Goal: Obtain resource: Download file/media

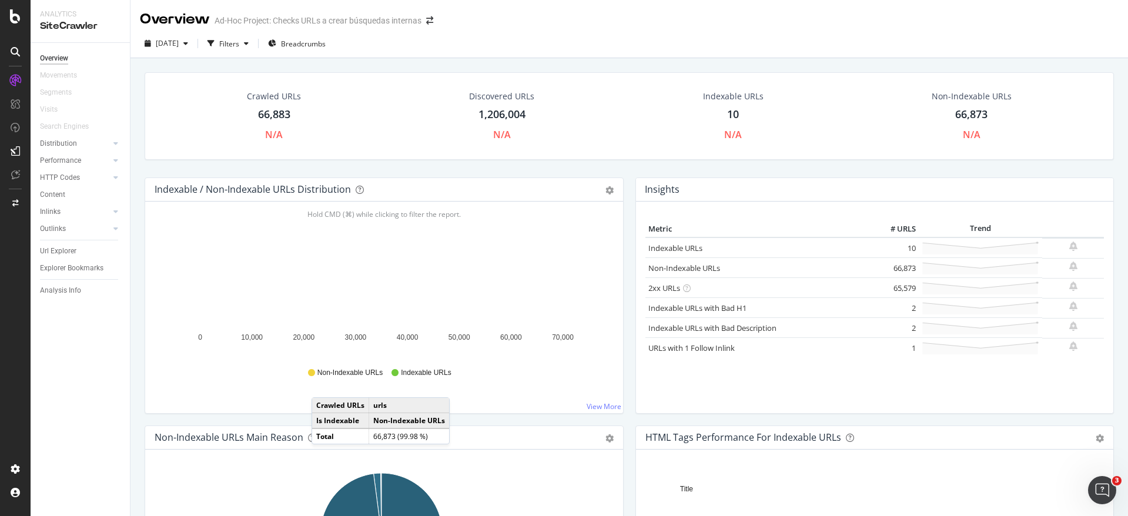
scroll to position [136, 0]
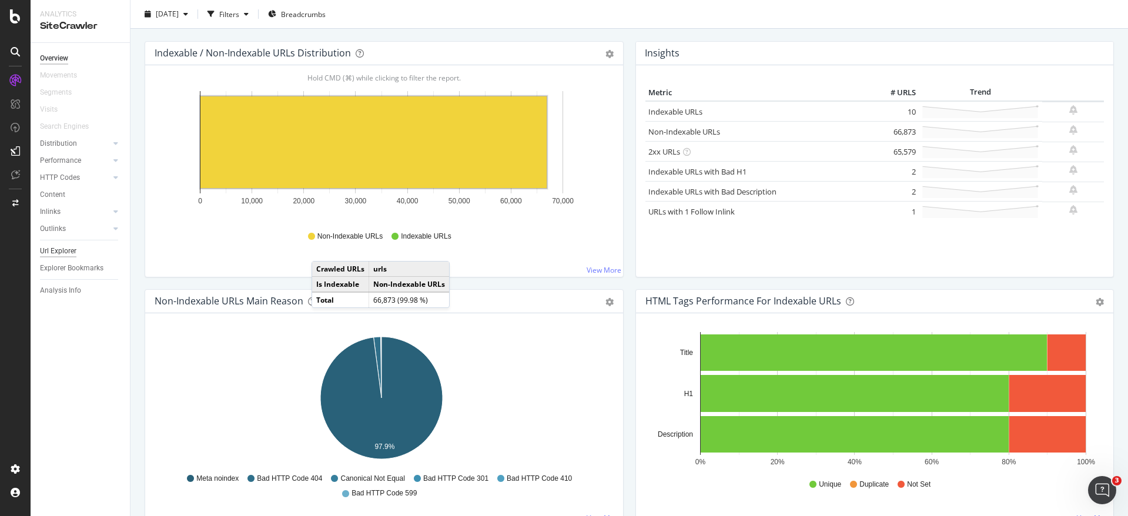
click at [55, 254] on div "Url Explorer" at bounding box center [58, 251] width 36 height 12
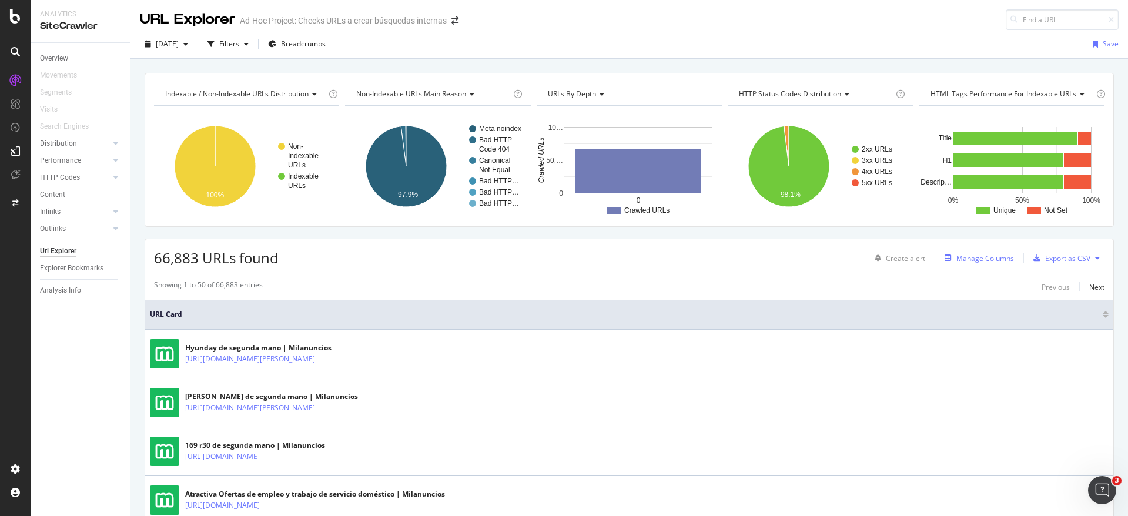
click at [968, 259] on div "Manage Columns" at bounding box center [985, 258] width 58 height 10
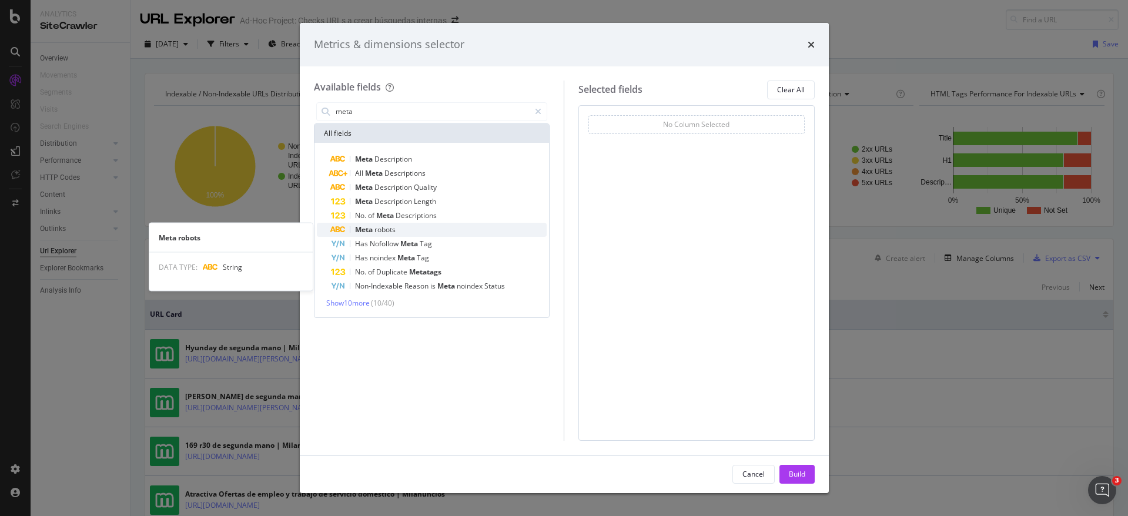
type input "meta"
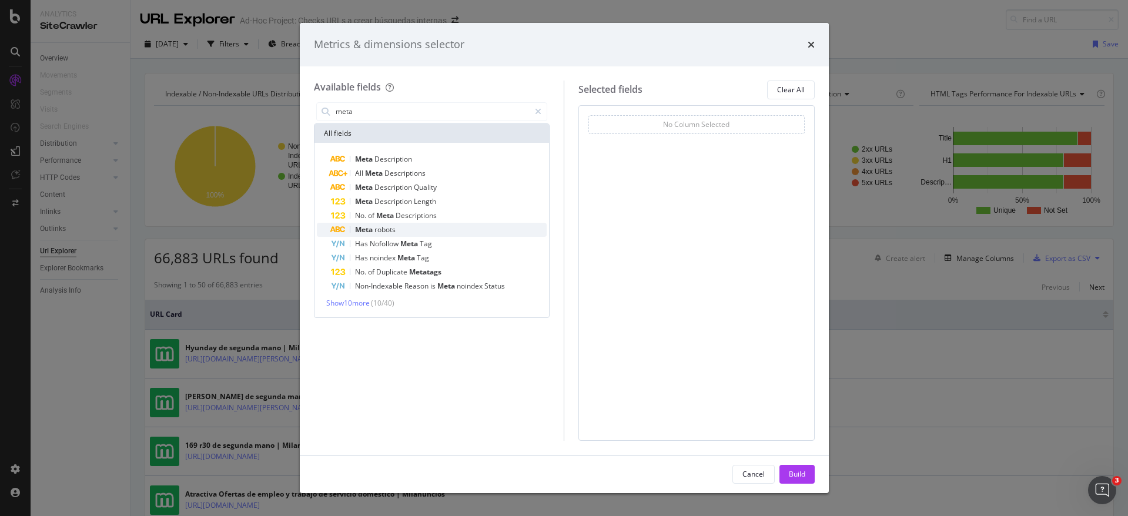
click at [373, 234] on div "Meta robots" at bounding box center [439, 230] width 216 height 14
click at [792, 470] on div "Build" at bounding box center [797, 474] width 16 height 10
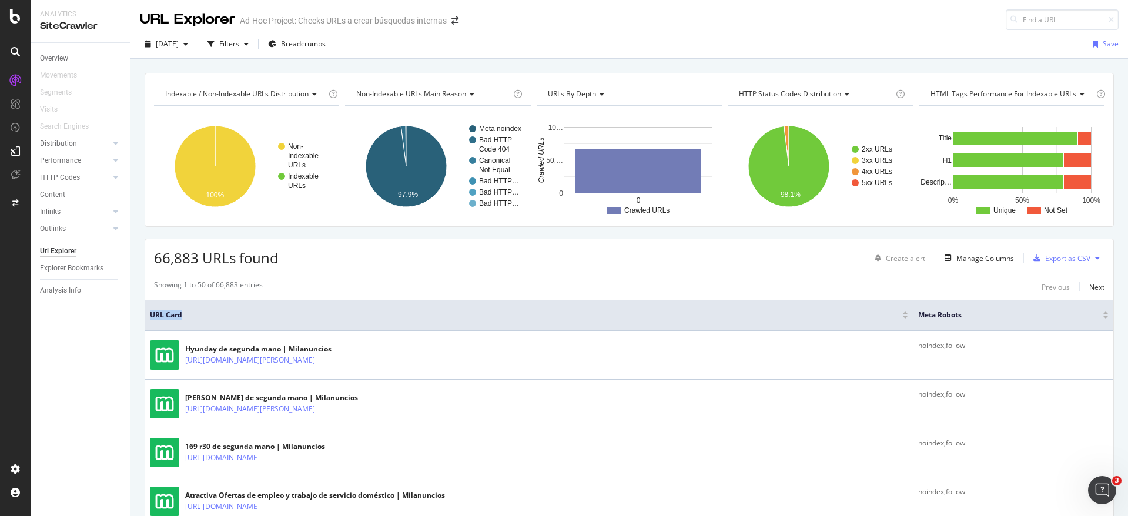
drag, startPoint x: 905, startPoint y: 317, endPoint x: 514, endPoint y: 303, distance: 391.2
click at [514, 303] on th "URL Card" at bounding box center [529, 315] width 768 height 31
click at [956, 256] on div "Manage Columns" at bounding box center [985, 258] width 58 height 10
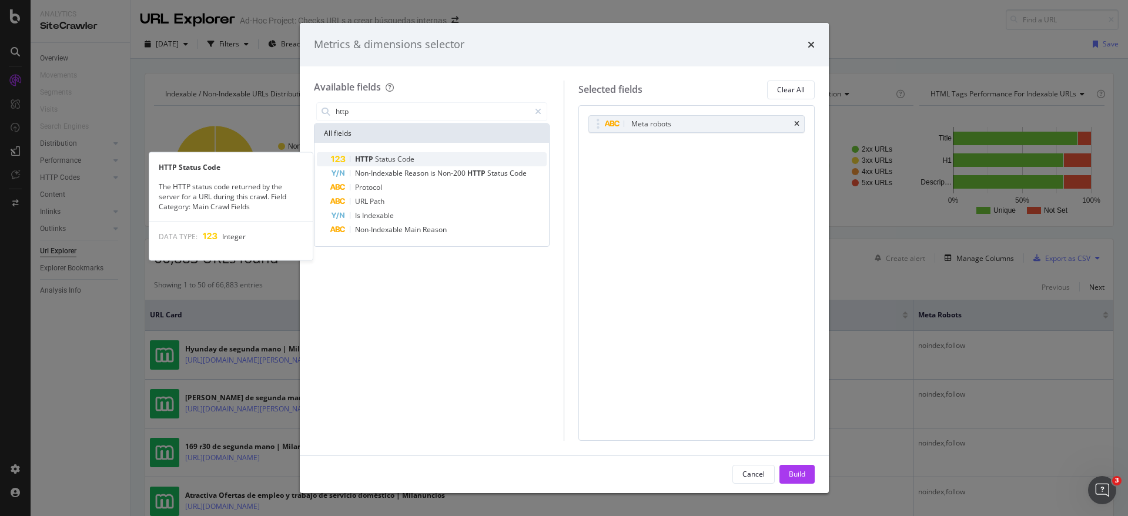
click at [425, 159] on div "HTTP Status Code" at bounding box center [439, 159] width 216 height 14
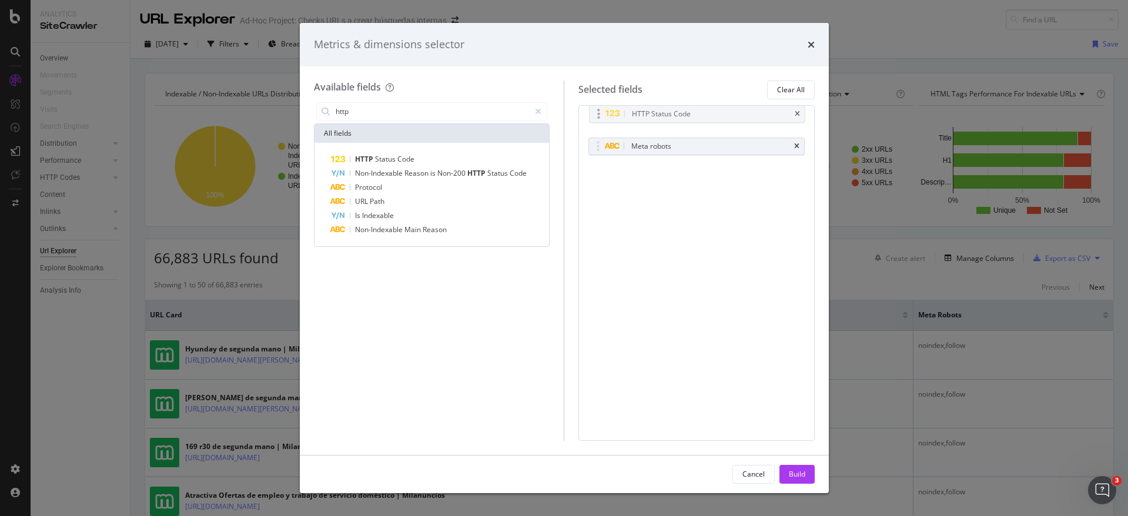
drag, startPoint x: 657, startPoint y: 146, endPoint x: 657, endPoint y: 113, distance: 32.3
click at [657, 113] on body "Analytics SiteCrawler Overview Movements Segments Visits Search Engines Distrib…" at bounding box center [564, 258] width 1128 height 516
drag, startPoint x: 375, startPoint y: 110, endPoint x: 285, endPoint y: 104, distance: 90.1
click at [285, 104] on div "Metrics & dimensions selector Available fields http All fields HTTP Status Code…" at bounding box center [564, 258] width 1128 height 516
type input "h"
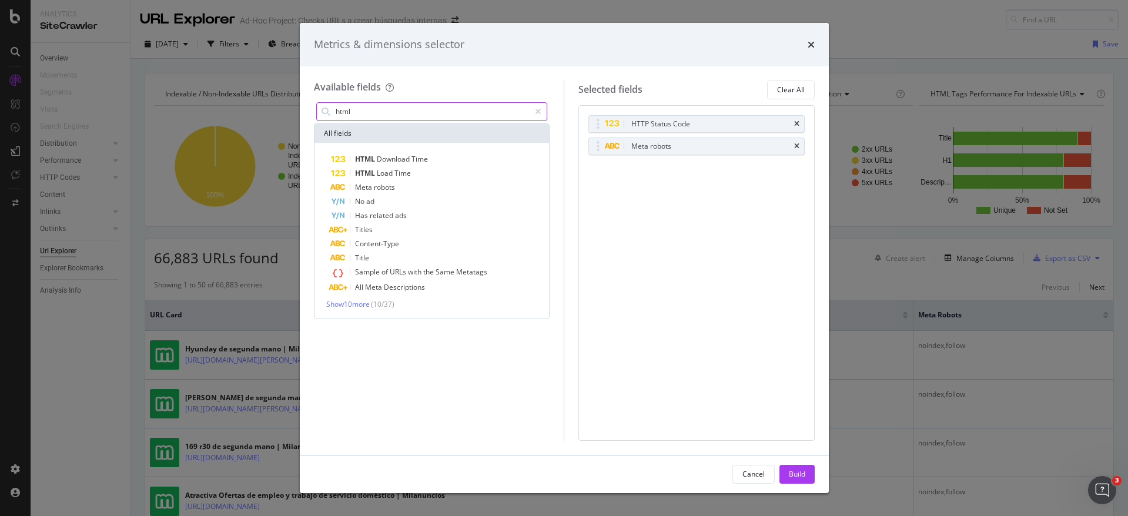
drag, startPoint x: 370, startPoint y: 111, endPoint x: 318, endPoint y: 101, distance: 52.6
click at [318, 101] on div "html" at bounding box center [432, 112] width 236 height 24
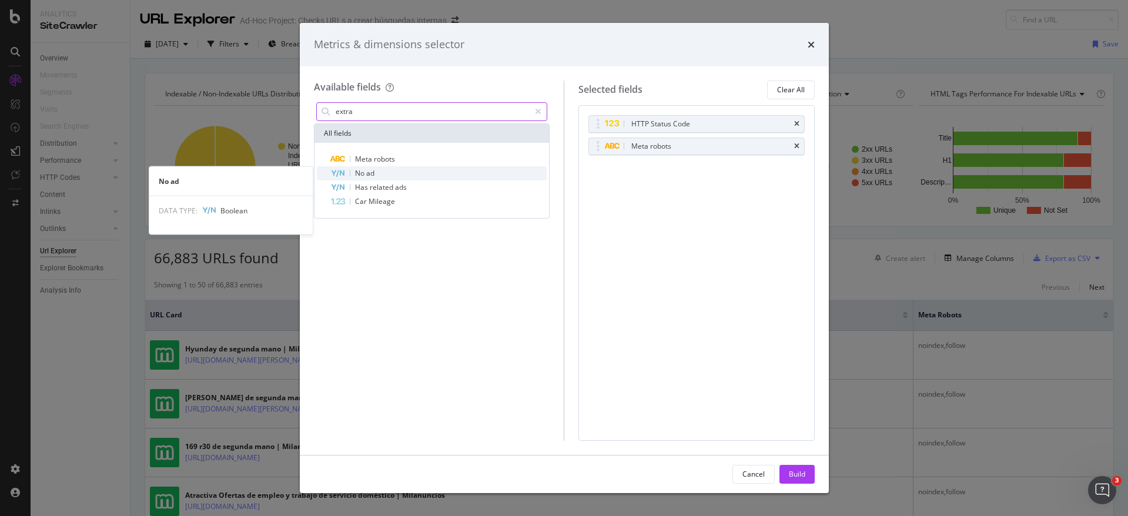
type input "extra"
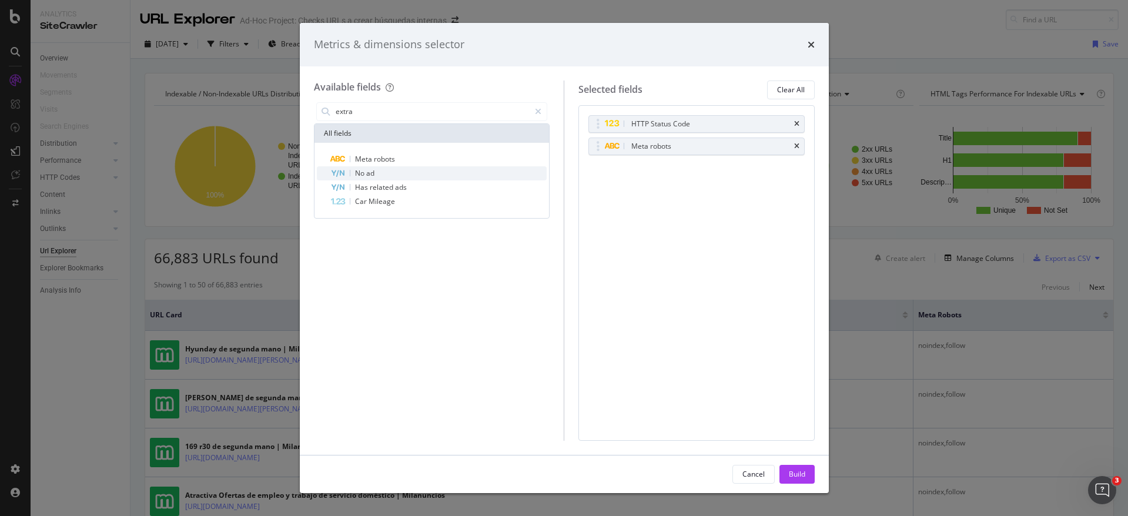
click at [391, 175] on div "No ad" at bounding box center [439, 173] width 216 height 14
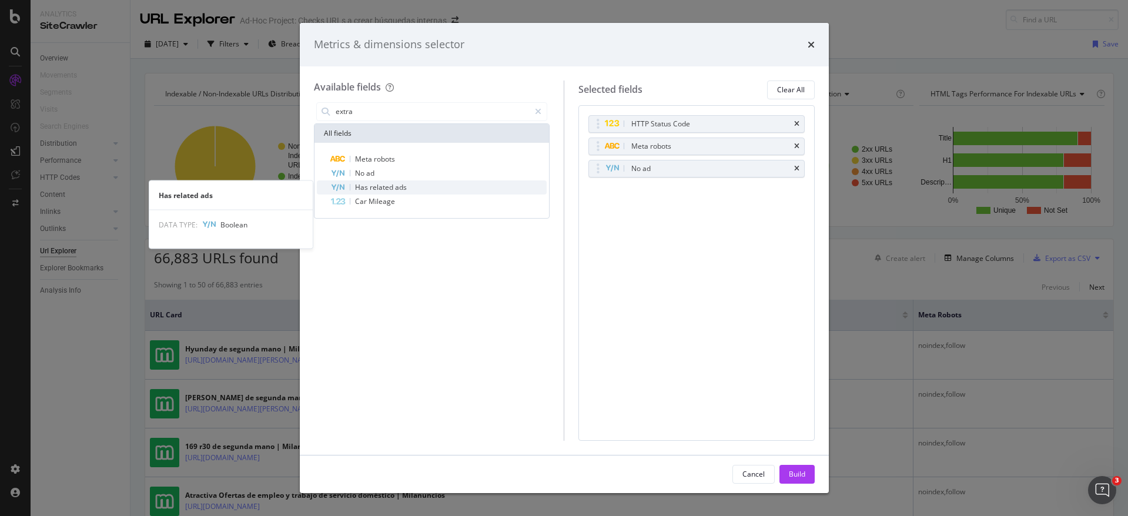
click at [395, 186] on span "ads" at bounding box center [401, 187] width 12 height 10
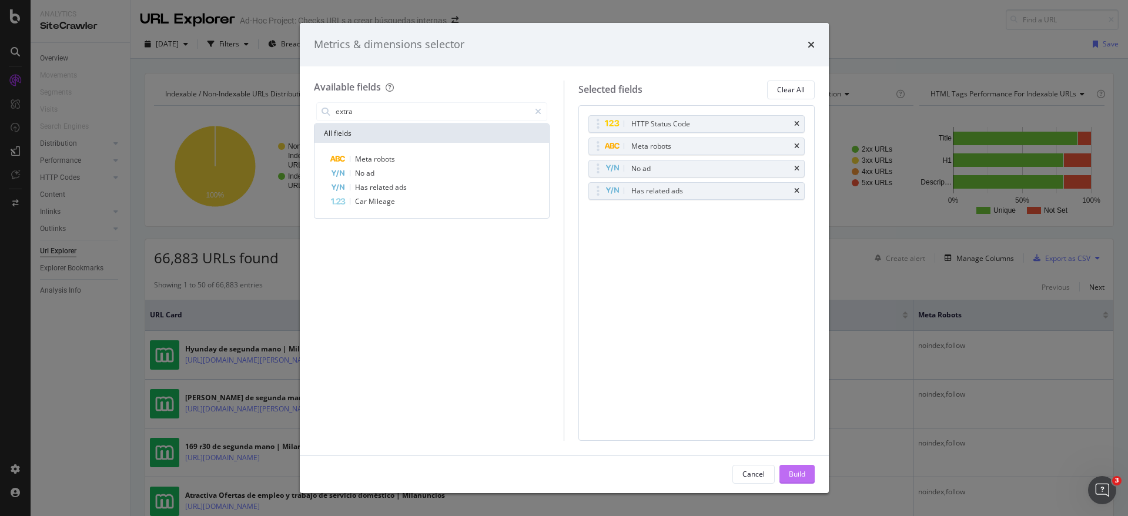
click at [795, 480] on div "Build" at bounding box center [797, 475] width 16 height 18
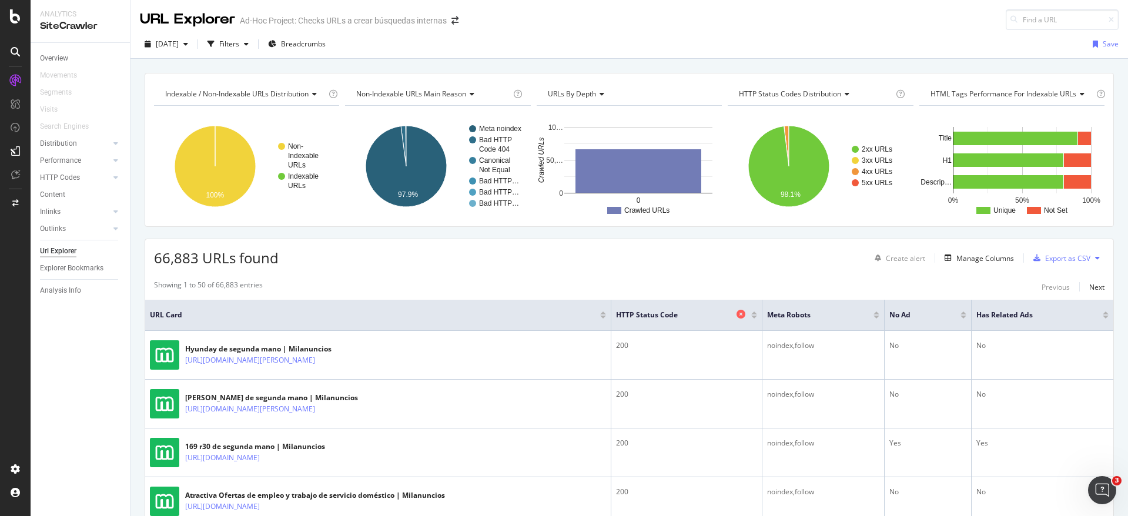
drag, startPoint x: 752, startPoint y: 317, endPoint x: 661, endPoint y: 320, distance: 91.7
click at [661, 320] on th "HTTP Status Code" at bounding box center [686, 315] width 151 height 31
drag, startPoint x: 754, startPoint y: 321, endPoint x: 688, endPoint y: 324, distance: 65.3
click at [688, 324] on th "HTTP Status Code" at bounding box center [686, 315] width 151 height 31
click at [1045, 256] on div "Export as CSV" at bounding box center [1067, 258] width 45 height 10
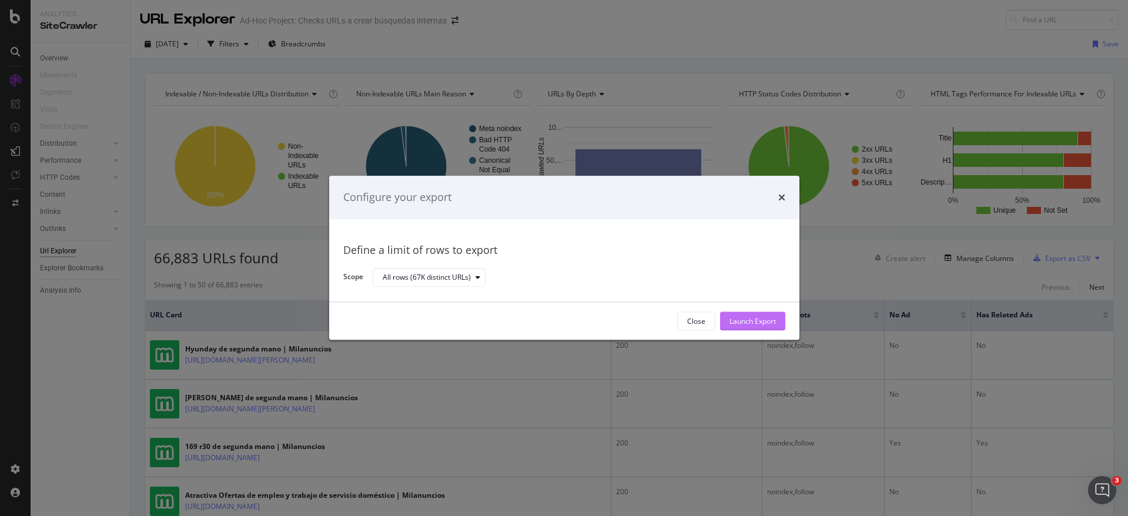
click at [764, 324] on div "Launch Export" at bounding box center [752, 321] width 46 height 10
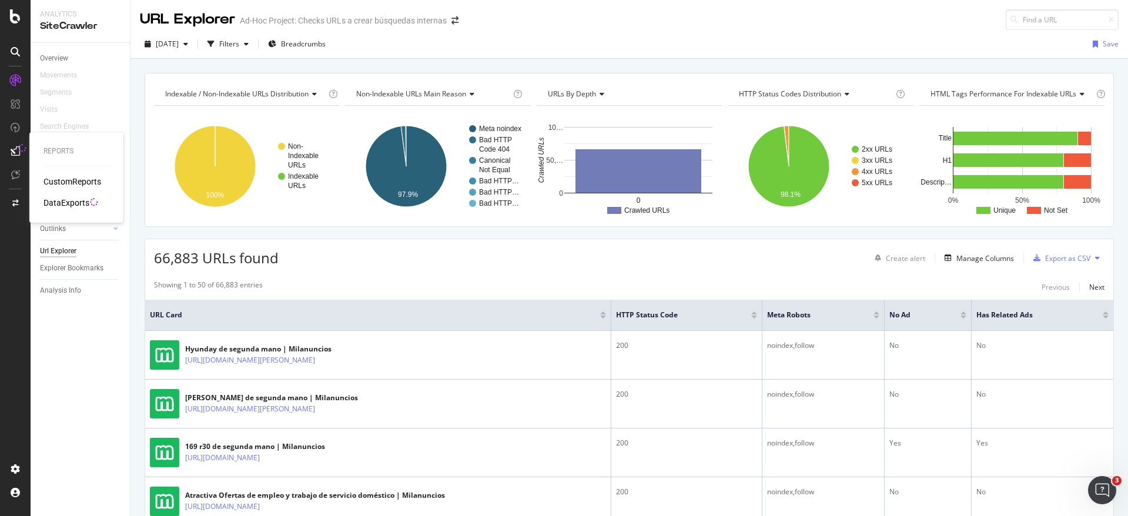
click at [71, 203] on div "DataExports" at bounding box center [66, 203] width 46 height 12
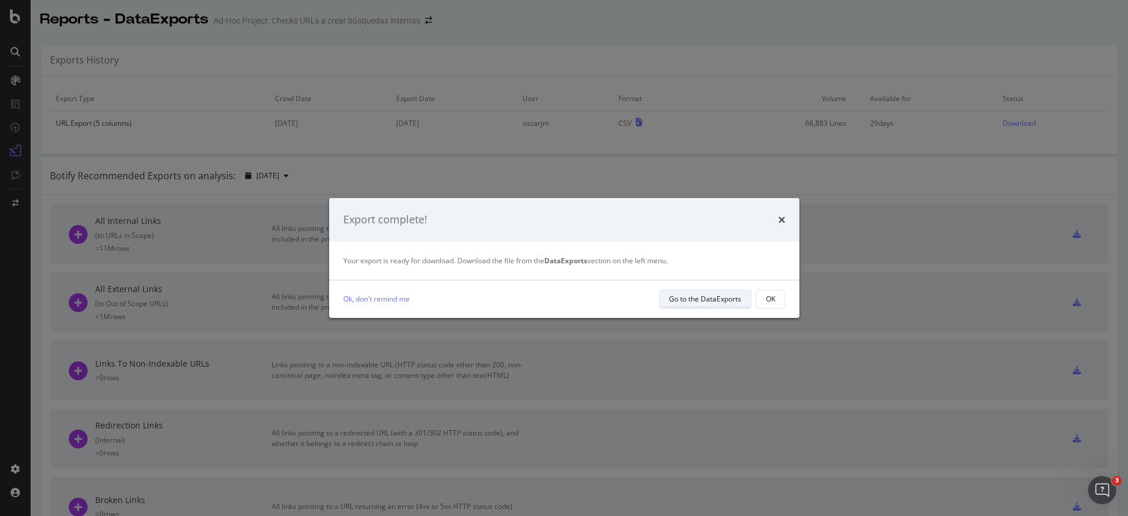
click at [702, 299] on div "Go to the DataExports" at bounding box center [705, 299] width 72 height 10
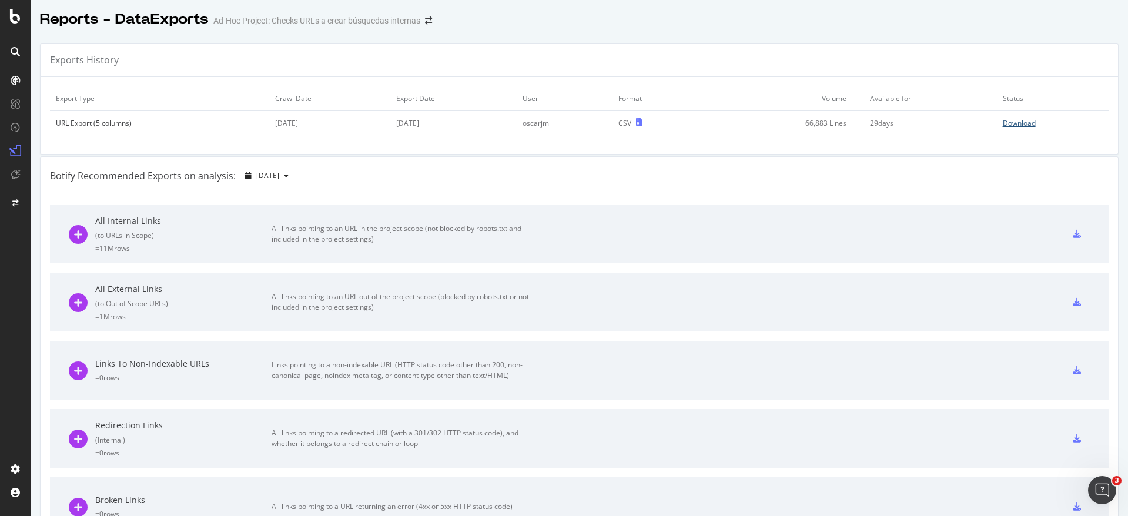
click at [1006, 122] on div "Download" at bounding box center [1019, 123] width 33 height 10
